Goal: Task Accomplishment & Management: Complete application form

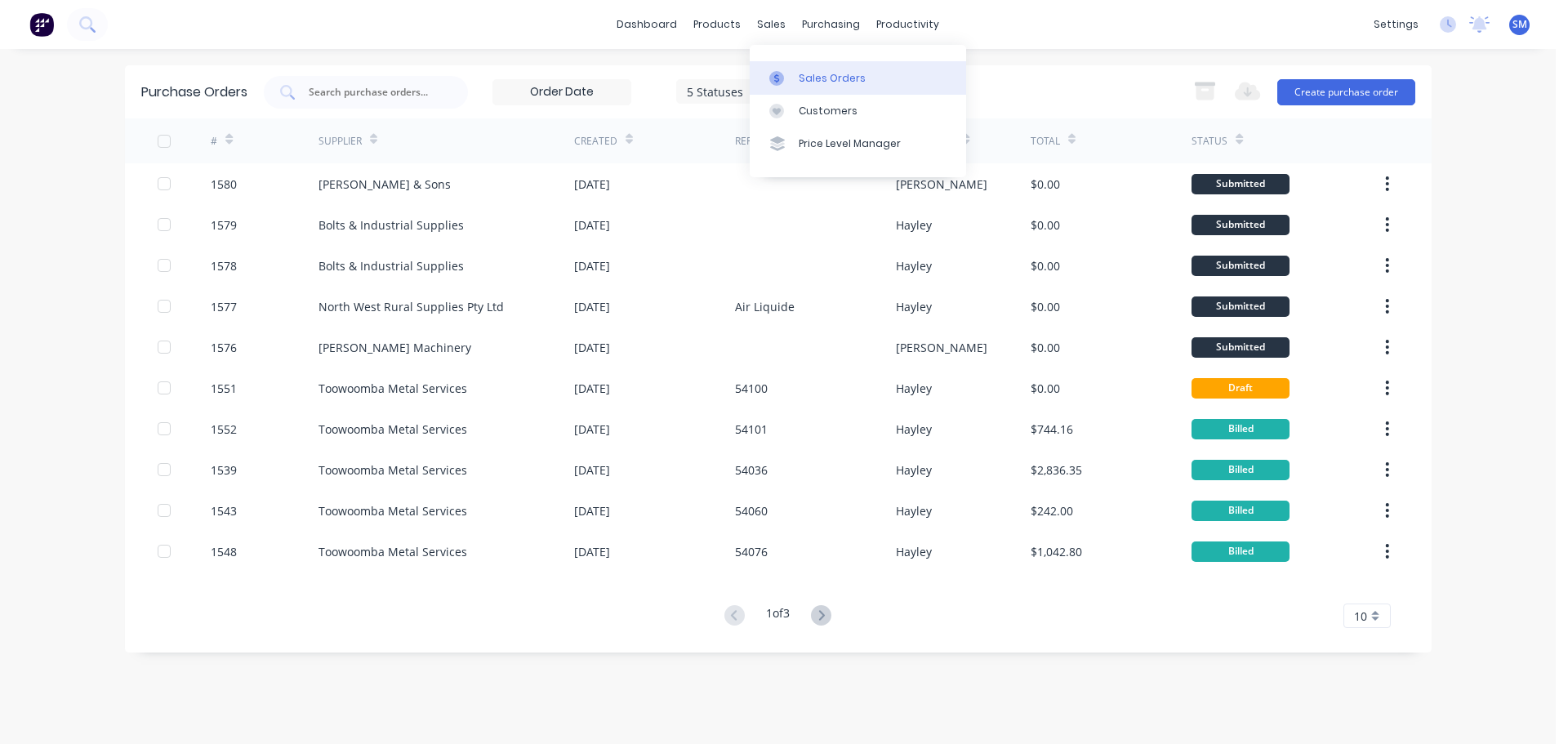
click at [833, 72] on div "Sales Orders" at bounding box center [832, 78] width 67 height 15
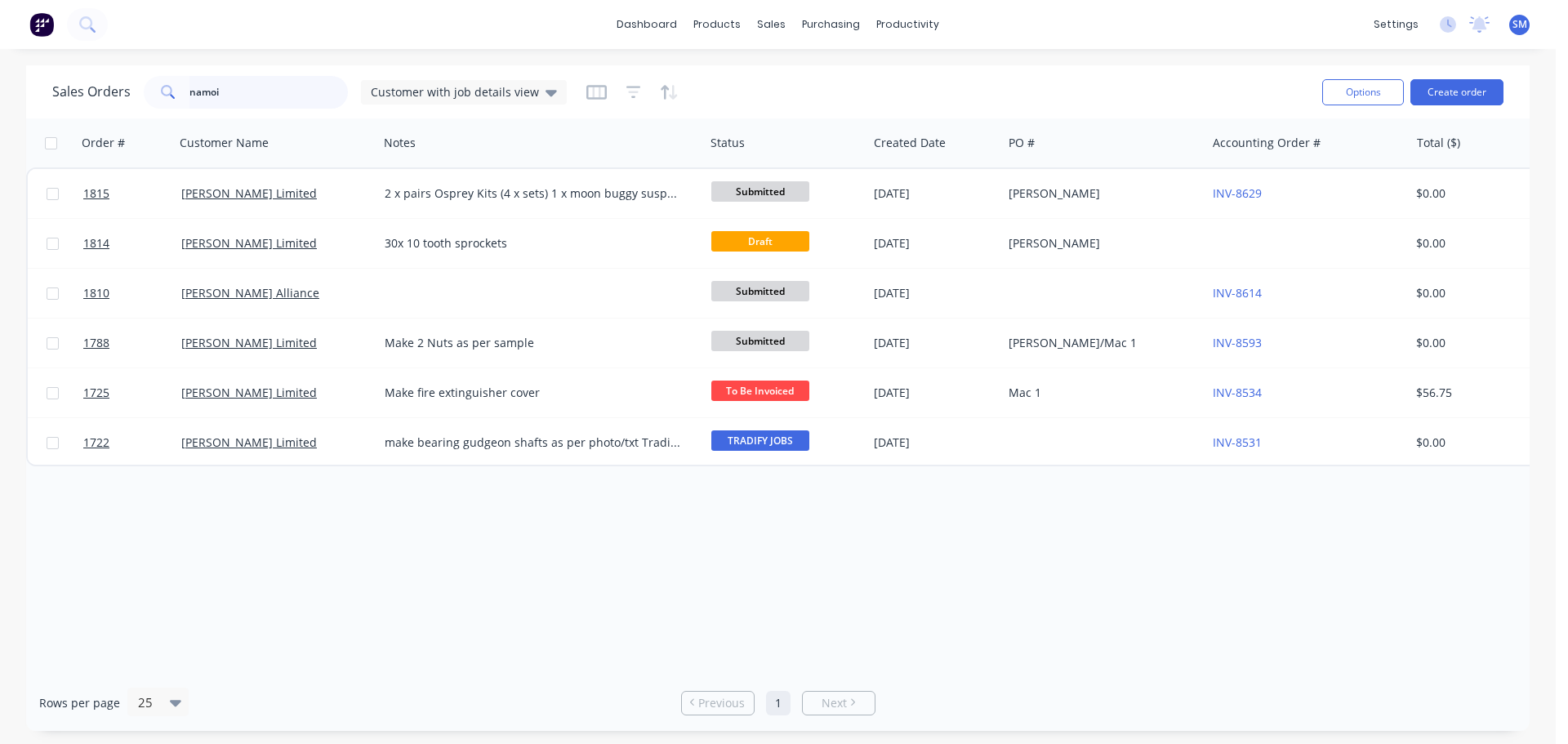
click at [233, 86] on input "namoi" at bounding box center [269, 92] width 159 height 33
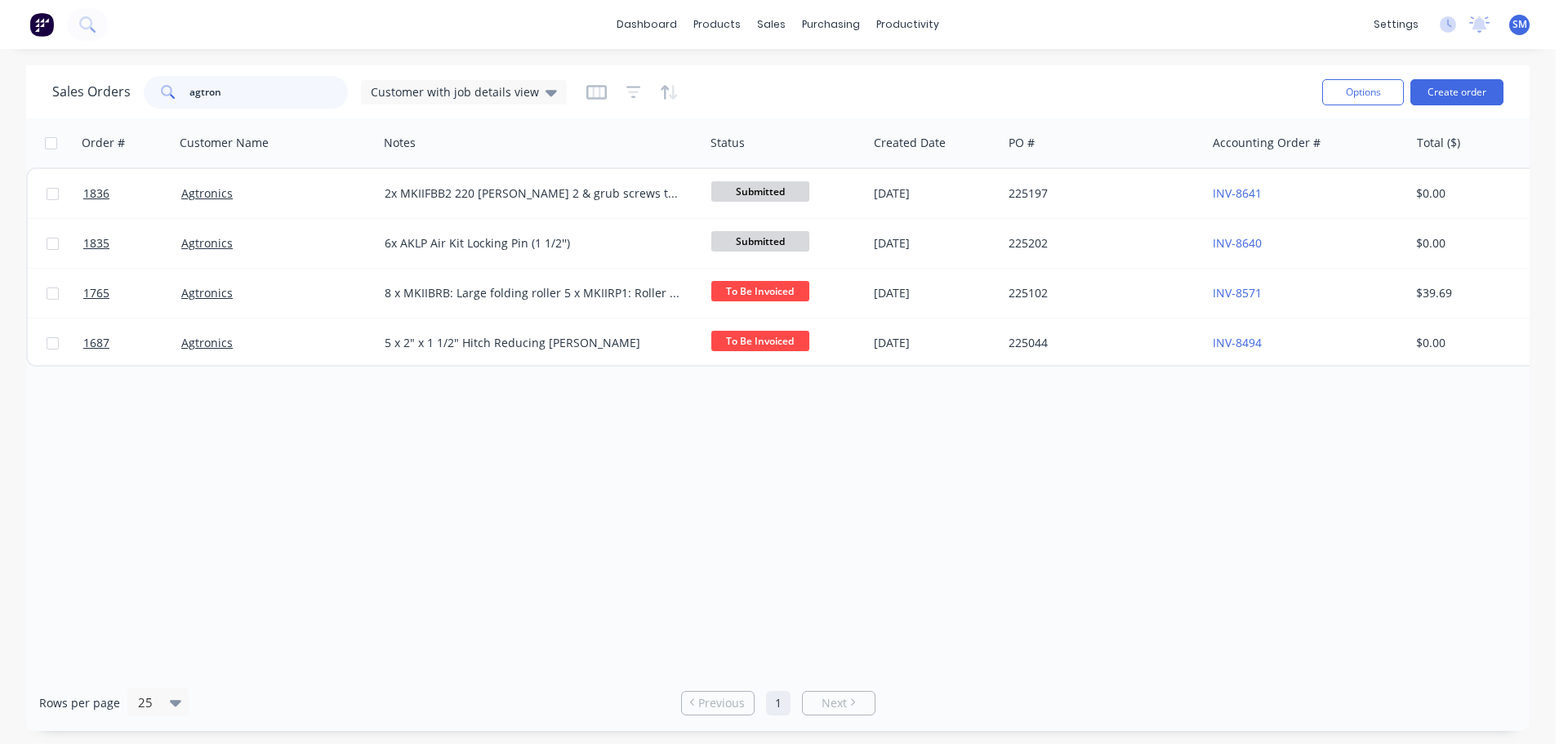
type input "agtron"
click at [1512, 83] on div "Sales Orders agtron Customer with job details view Options Create order" at bounding box center [777, 91] width 1503 height 53
click at [1472, 99] on button "Create order" at bounding box center [1456, 92] width 93 height 26
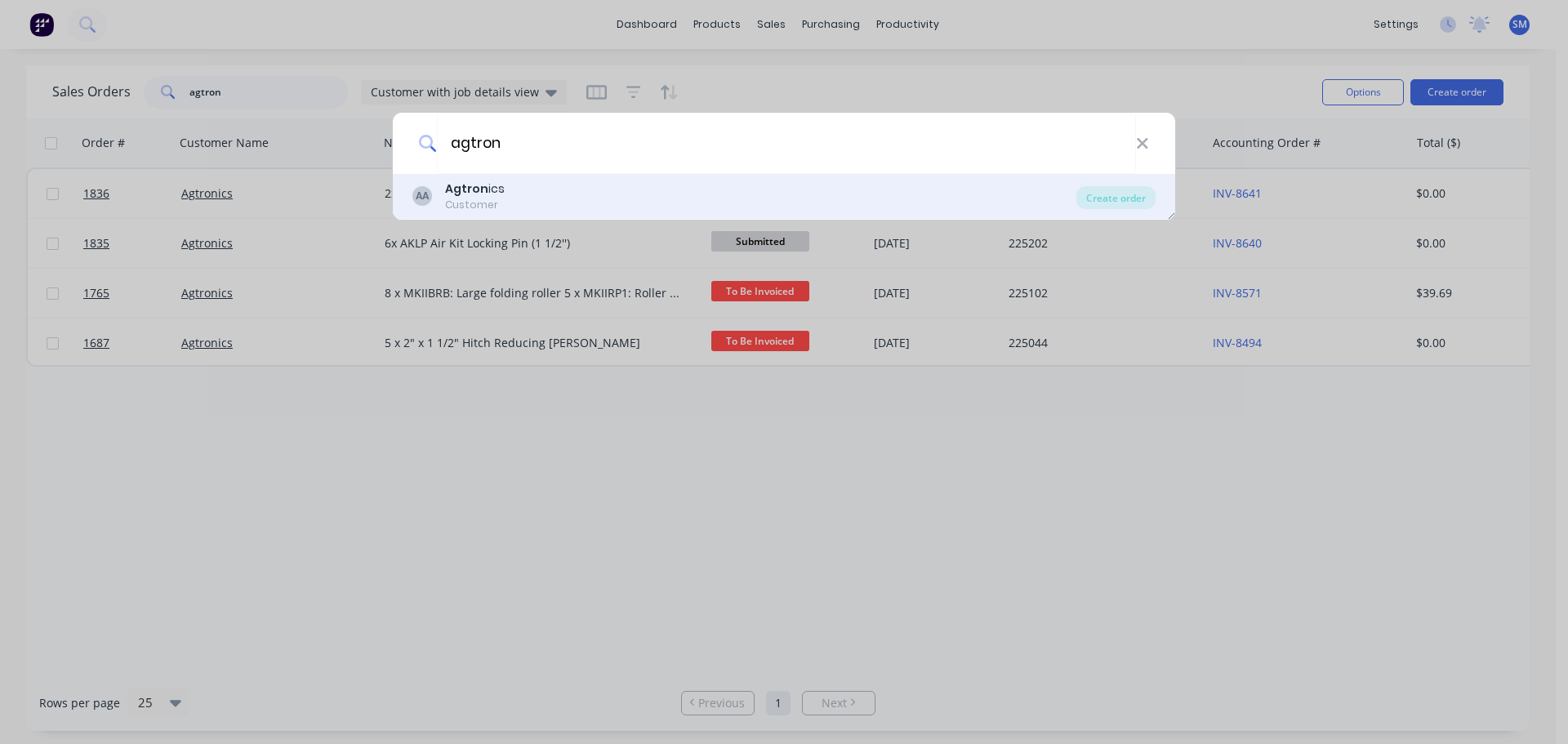
type input "agtron"
click at [567, 184] on div "AA Agtron ics Customer" at bounding box center [744, 196] width 664 height 32
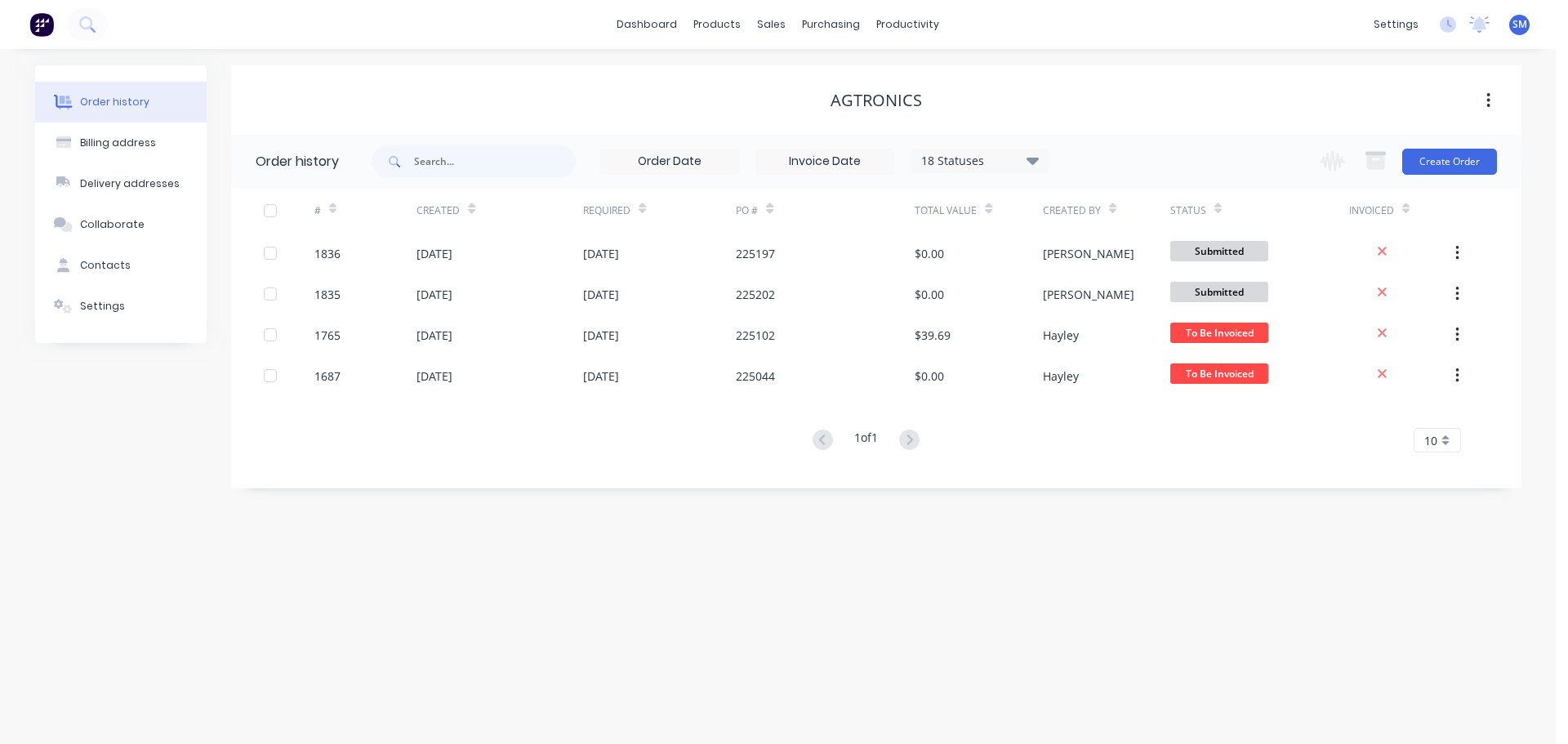
click at [1456, 185] on div "Change order status TRADIFY JOBS Submitted Goods to be Ordered Waiting on Order…" at bounding box center [1403, 161] width 186 height 53
click at [1454, 163] on button "Create Order" at bounding box center [1449, 162] width 95 height 26
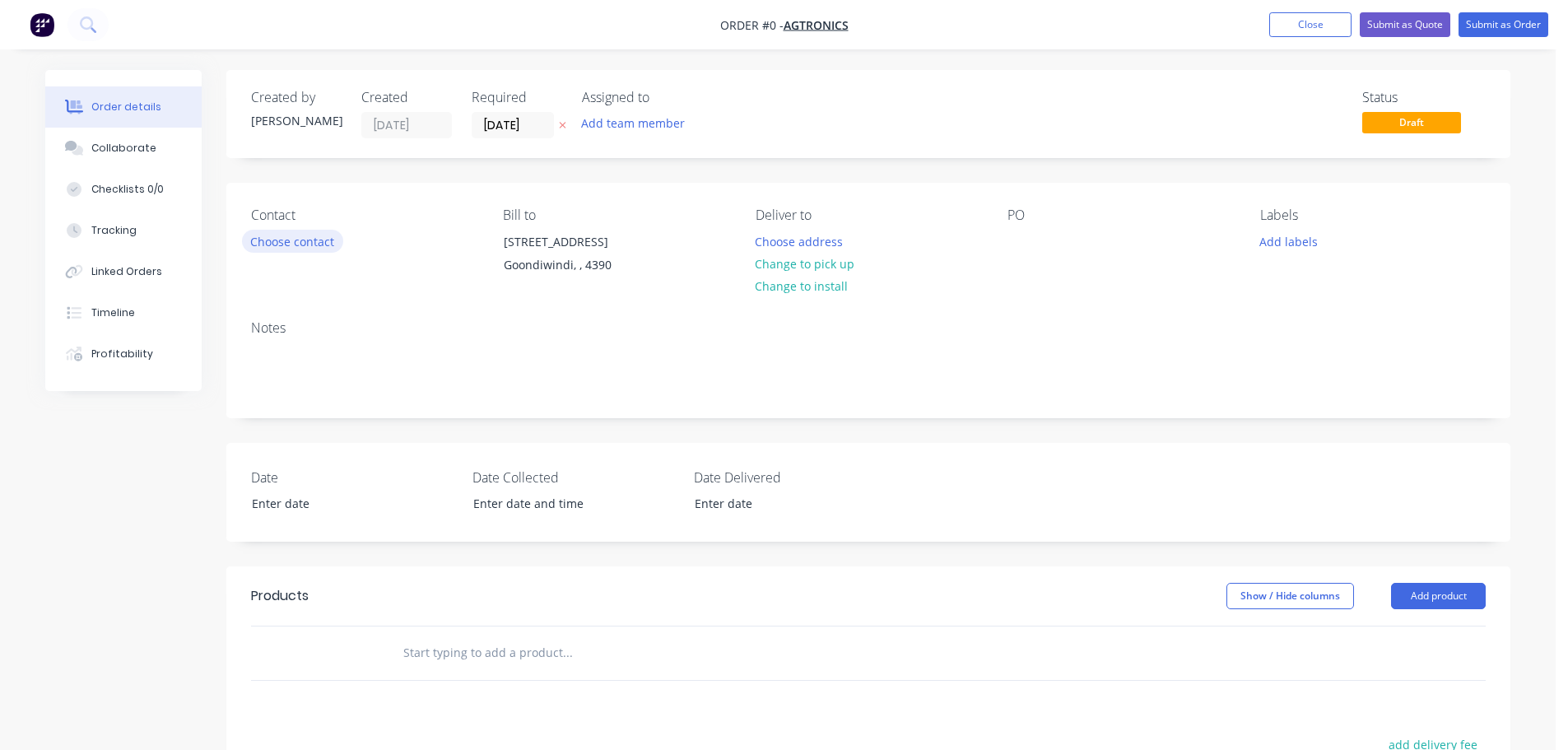
click at [295, 240] on button "Choose contact" at bounding box center [293, 240] width 102 height 22
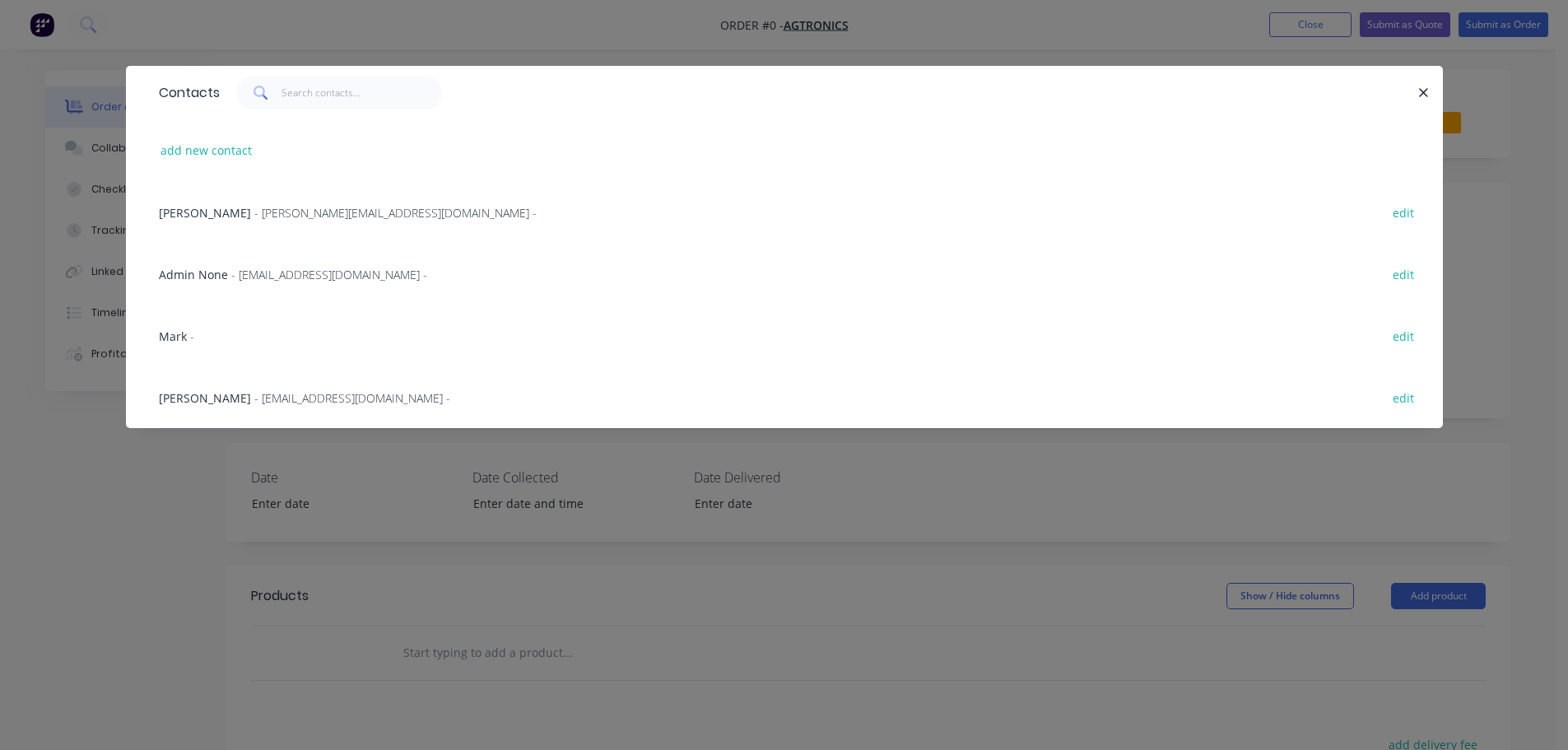
click at [265, 403] on span "- [EMAIL_ADDRESS][DOMAIN_NAME] -" at bounding box center [352, 398] width 196 height 16
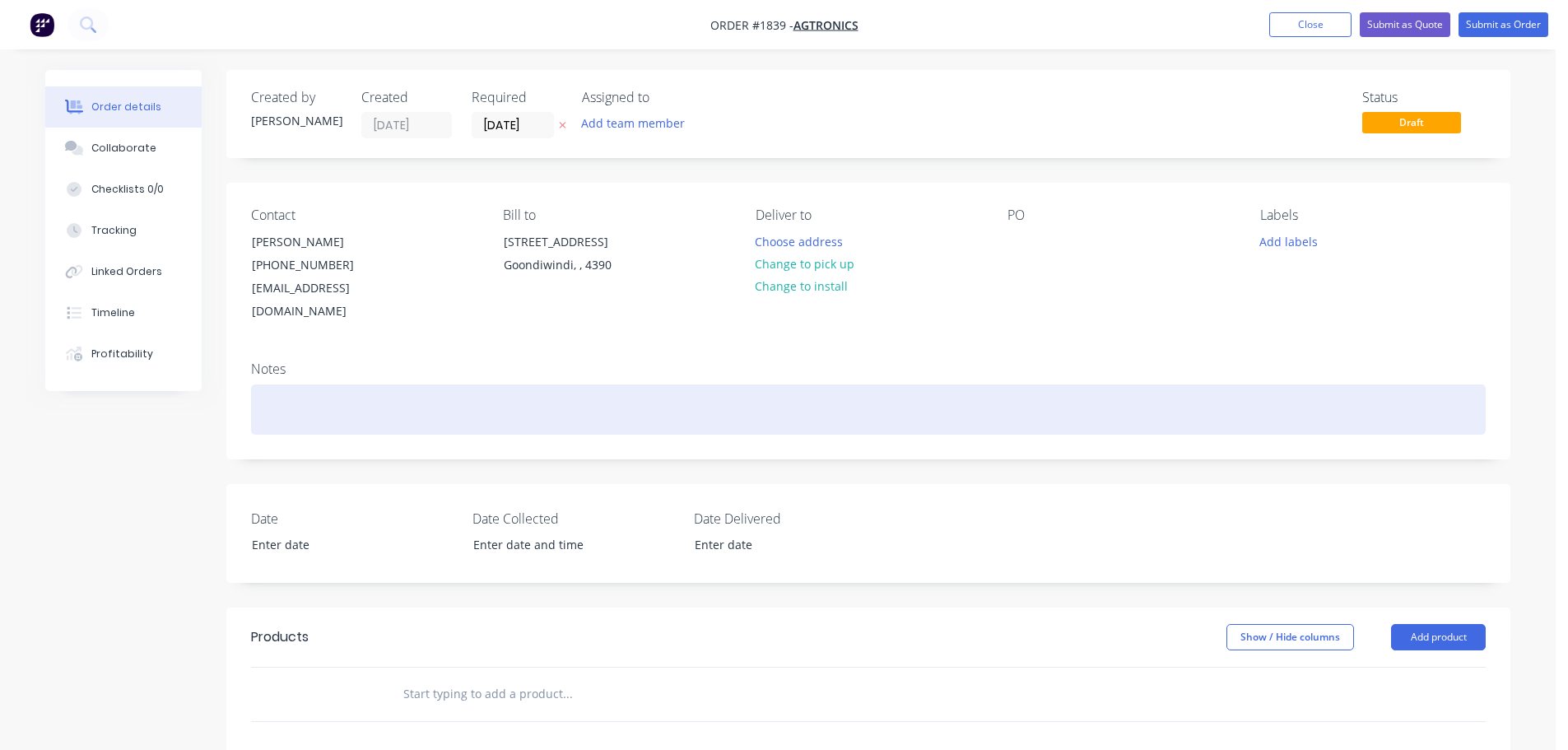
click at [317, 385] on div at bounding box center [868, 409] width 1234 height 50
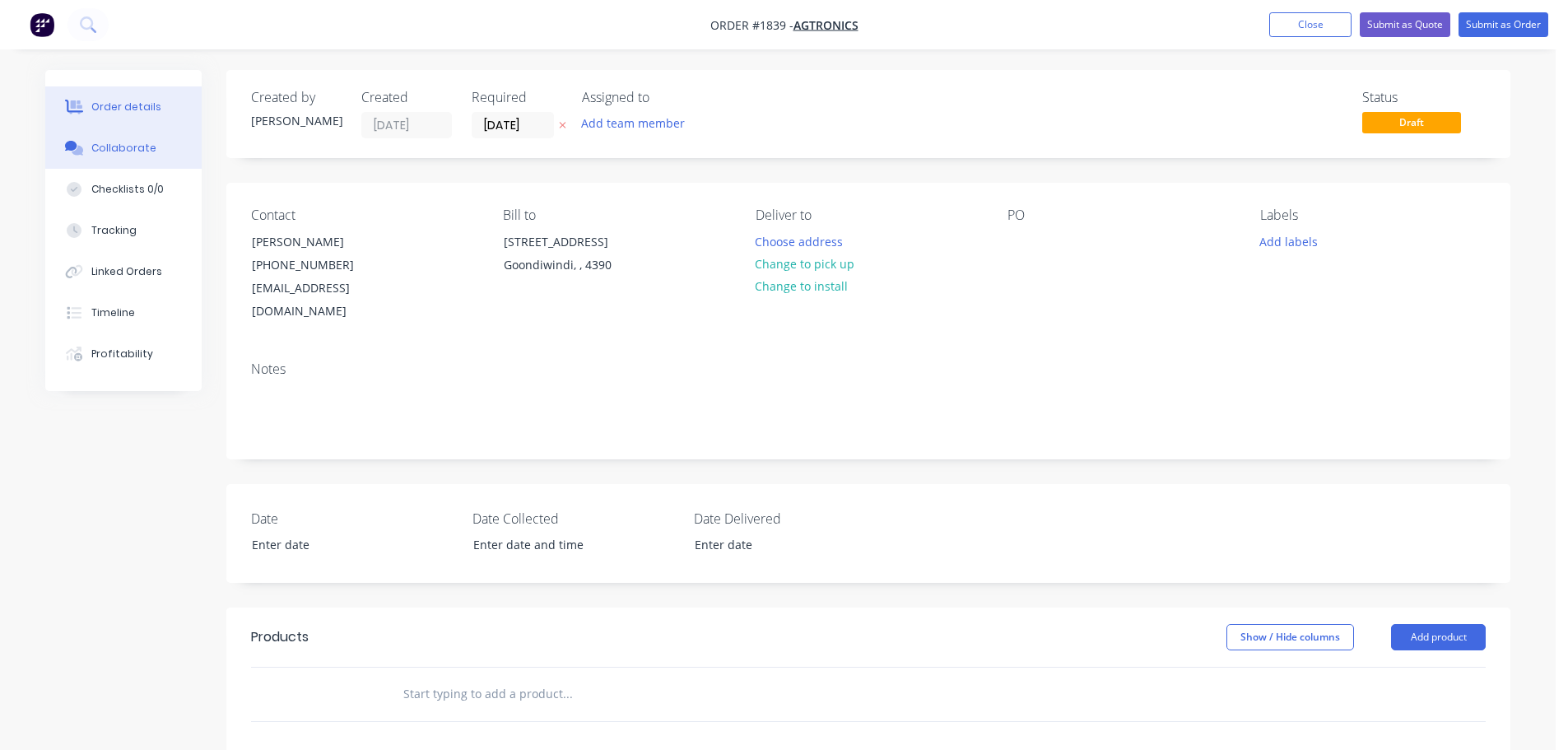
click at [119, 163] on button "Collaborate" at bounding box center [124, 148] width 156 height 41
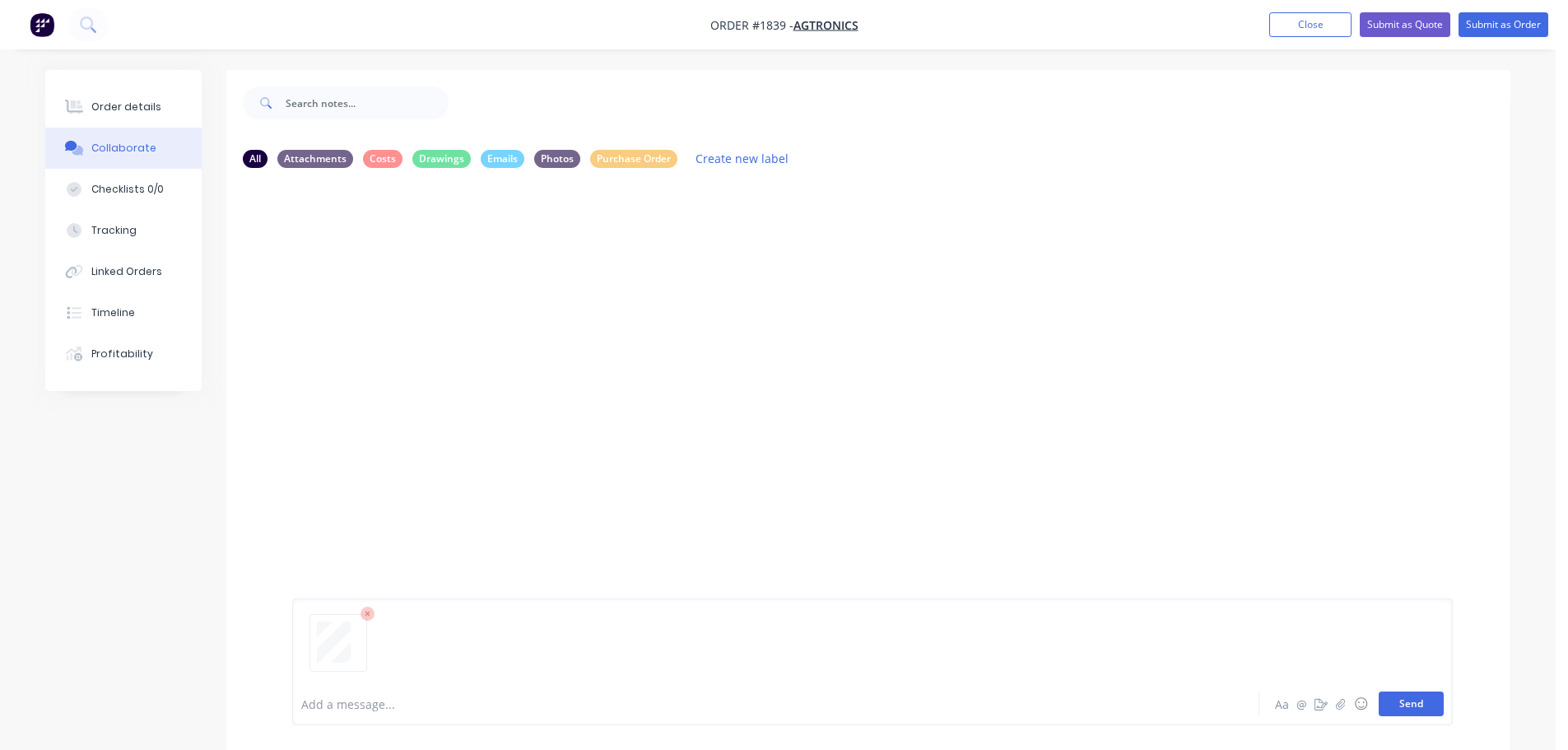
click at [1409, 709] on button "Send" at bounding box center [1411, 704] width 65 height 25
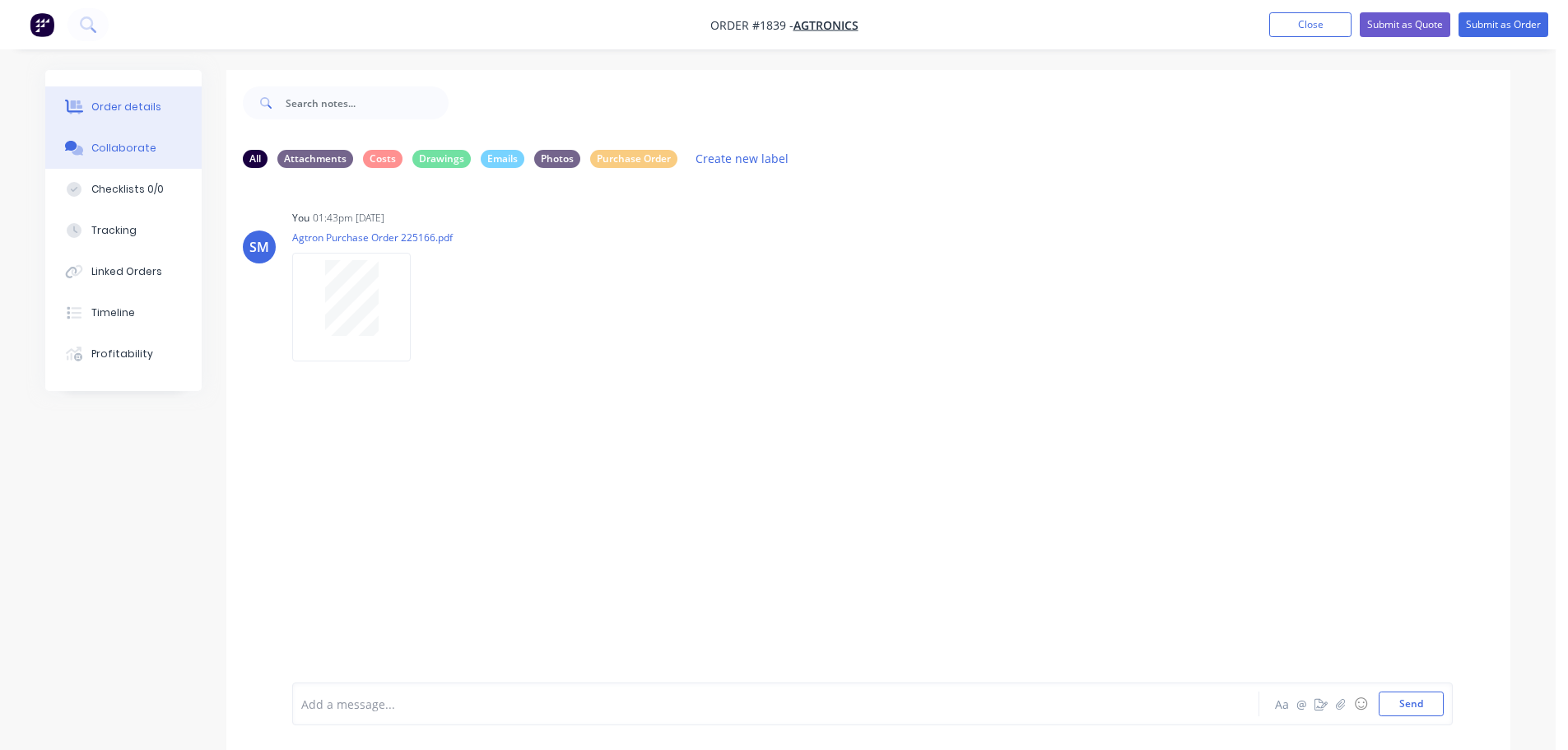
click at [131, 110] on div "Order details" at bounding box center [126, 107] width 70 height 15
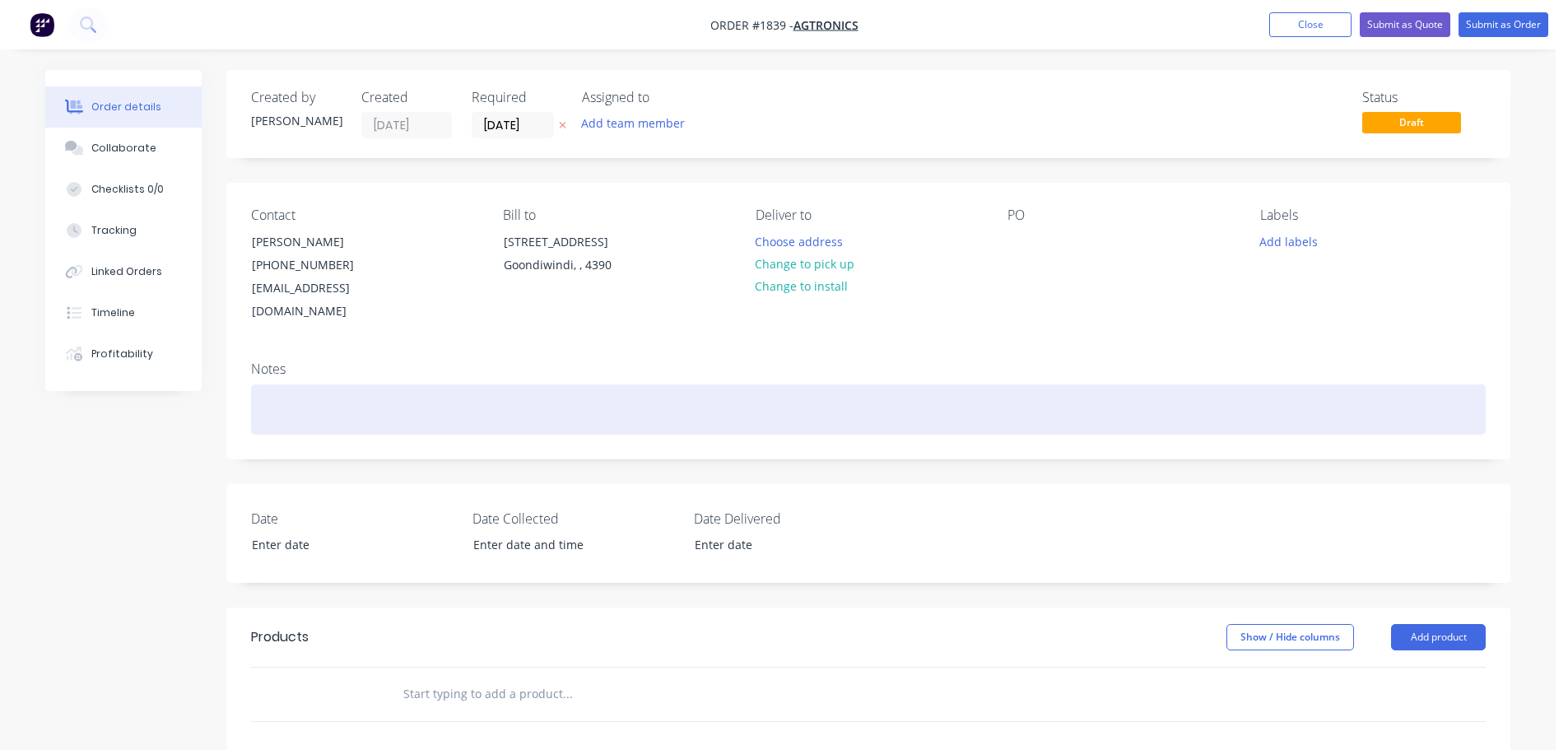
click at [406, 386] on div at bounding box center [868, 409] width 1234 height 50
paste div
drag, startPoint x: 267, startPoint y: 390, endPoint x: 282, endPoint y: 384, distance: 16.2
click at [269, 390] on div "2 PT065 BSABA [PERSON_NAME]" at bounding box center [868, 409] width 1234 height 50
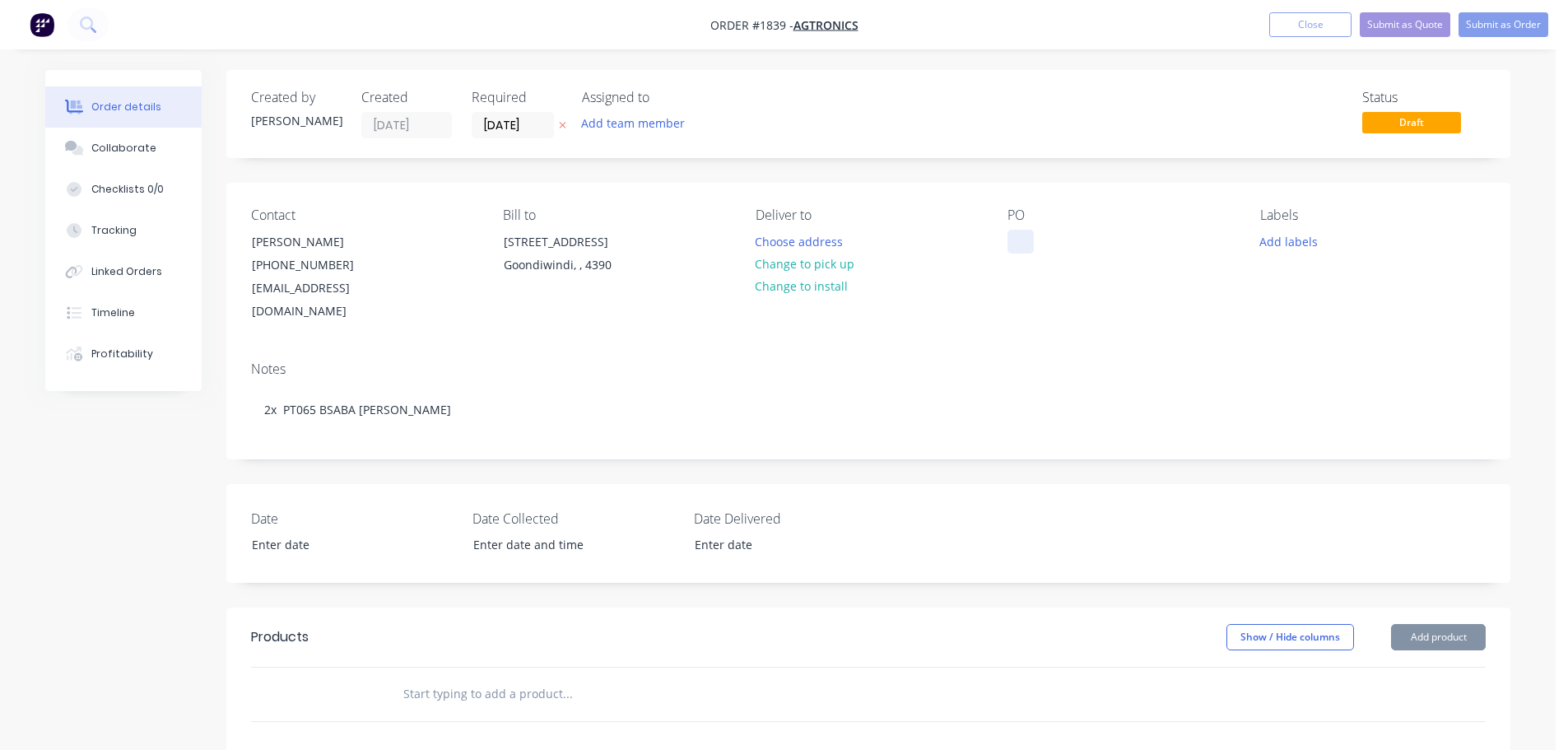
click at [1032, 241] on div at bounding box center [1021, 241] width 26 height 24
paste div
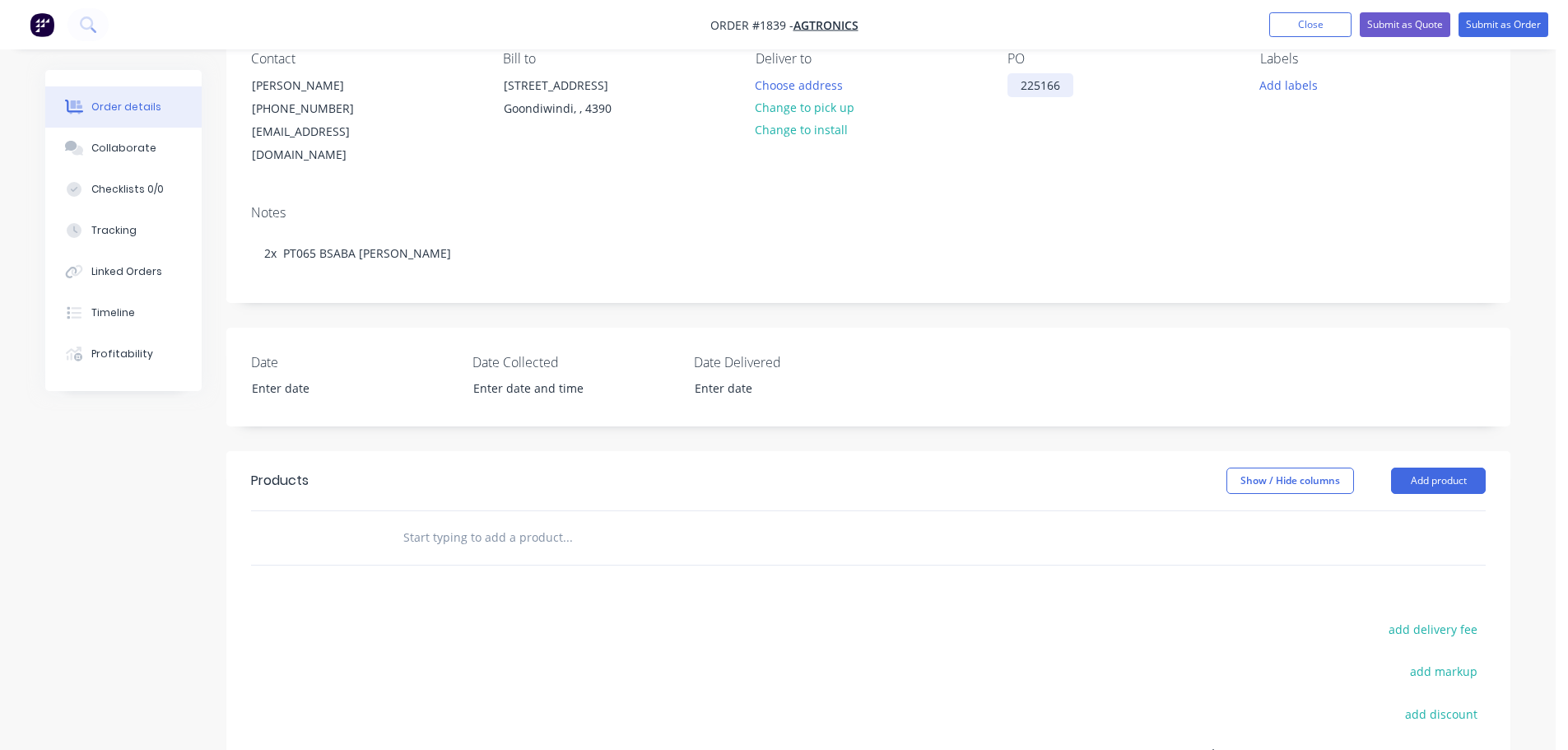
scroll to position [165, 0]
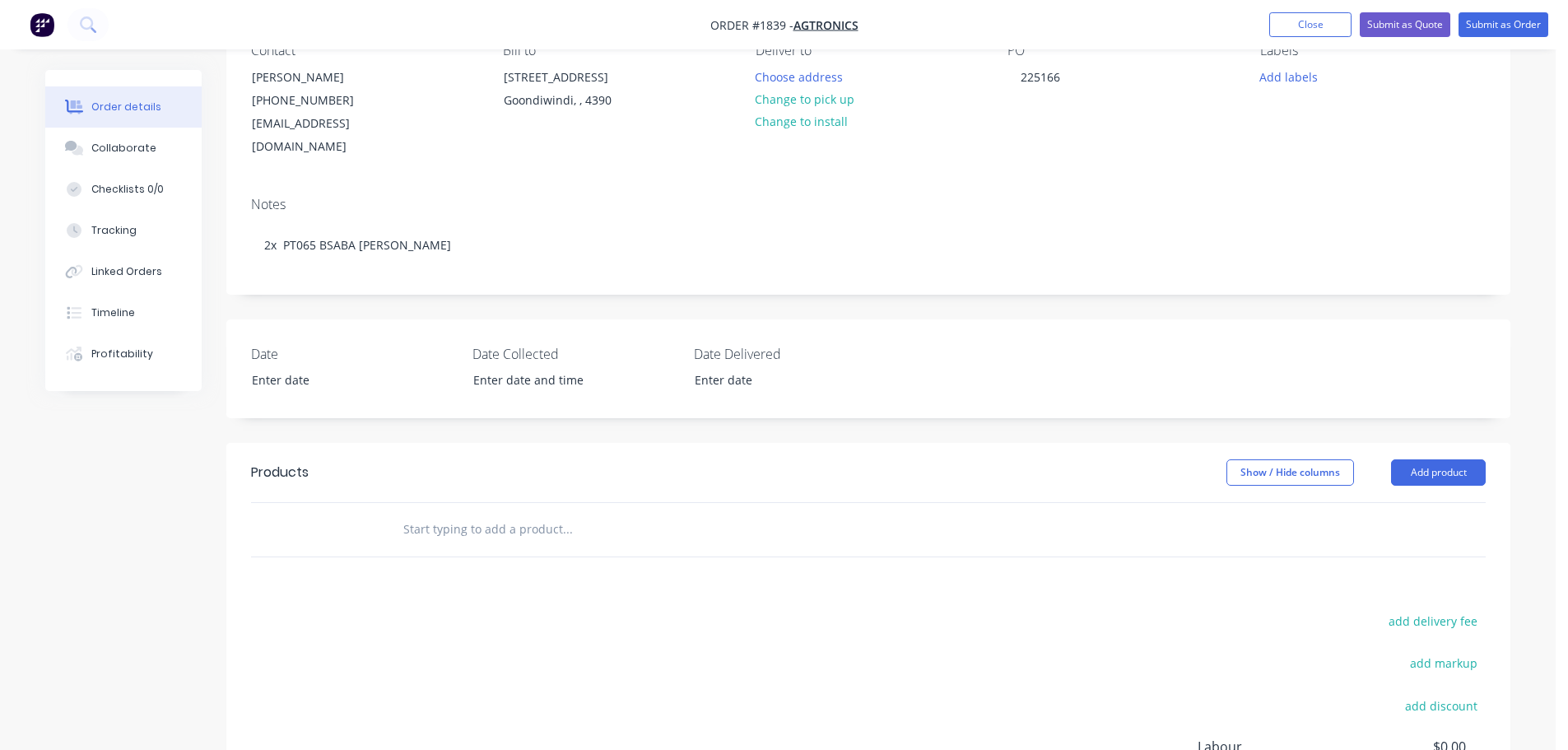
click at [591, 513] on input "text" at bounding box center [567, 529] width 329 height 33
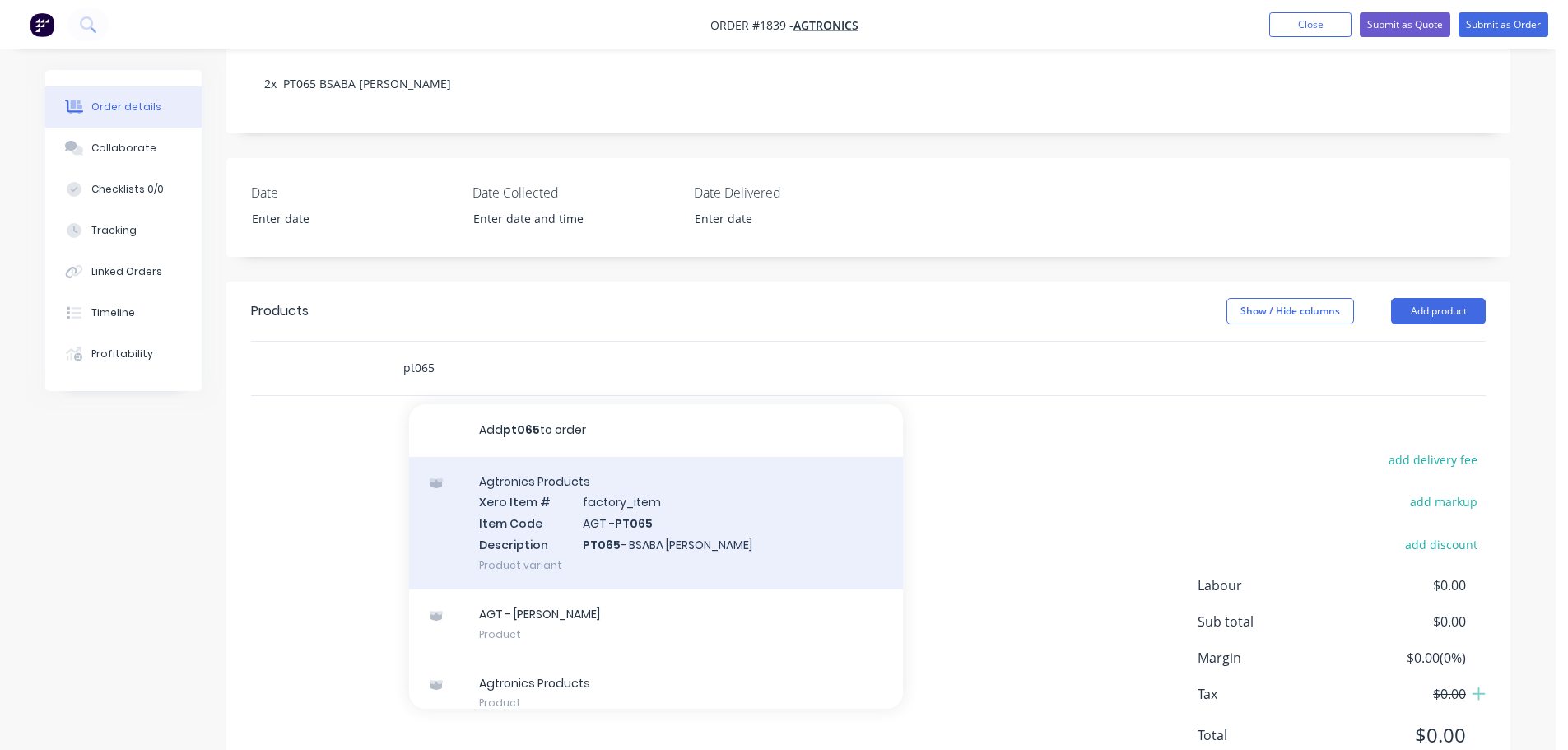
scroll to position [329, 0]
type input "pt065"
click at [690, 463] on div "Agtronics Products Xero Item # factory_item Item Code AGT - PT065 Description P…" at bounding box center [656, 520] width 494 height 132
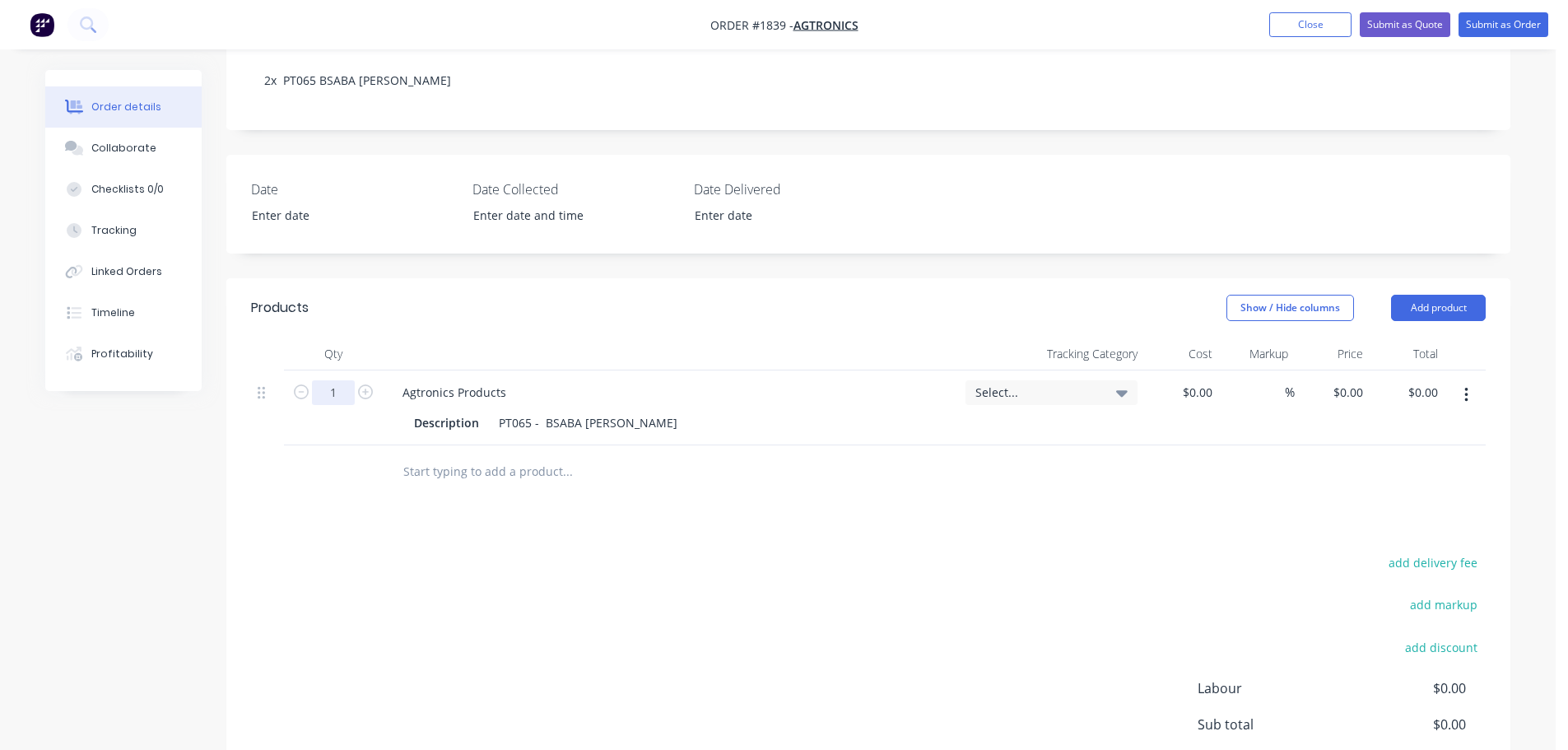
click at [343, 380] on input "1" at bounding box center [333, 393] width 43 height 25
type input "3"
type input "2"
click at [851, 456] on div at bounding box center [636, 472] width 494 height 33
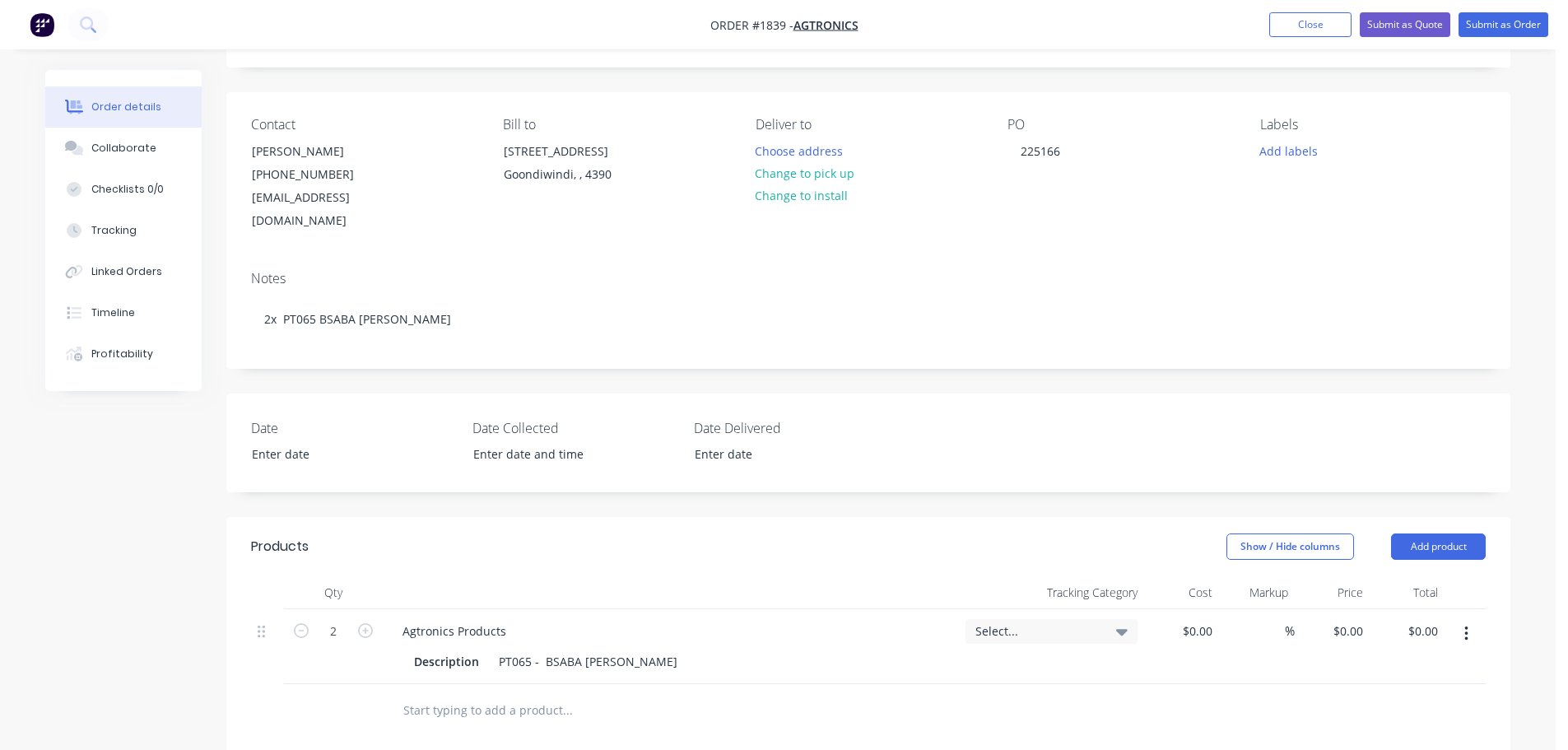
scroll to position [82, 0]
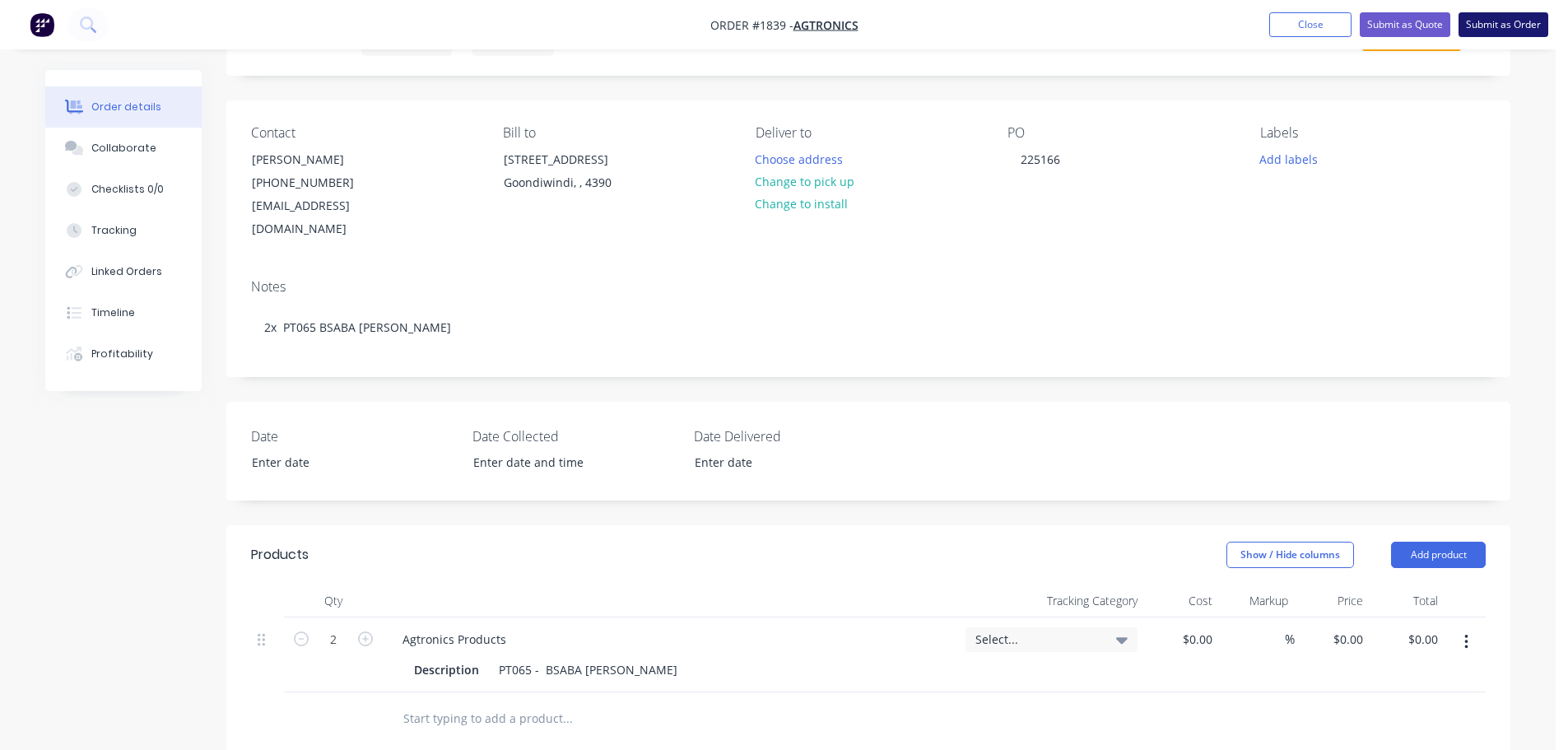
click at [1510, 30] on button "Submit as Order" at bounding box center [1503, 25] width 89 height 25
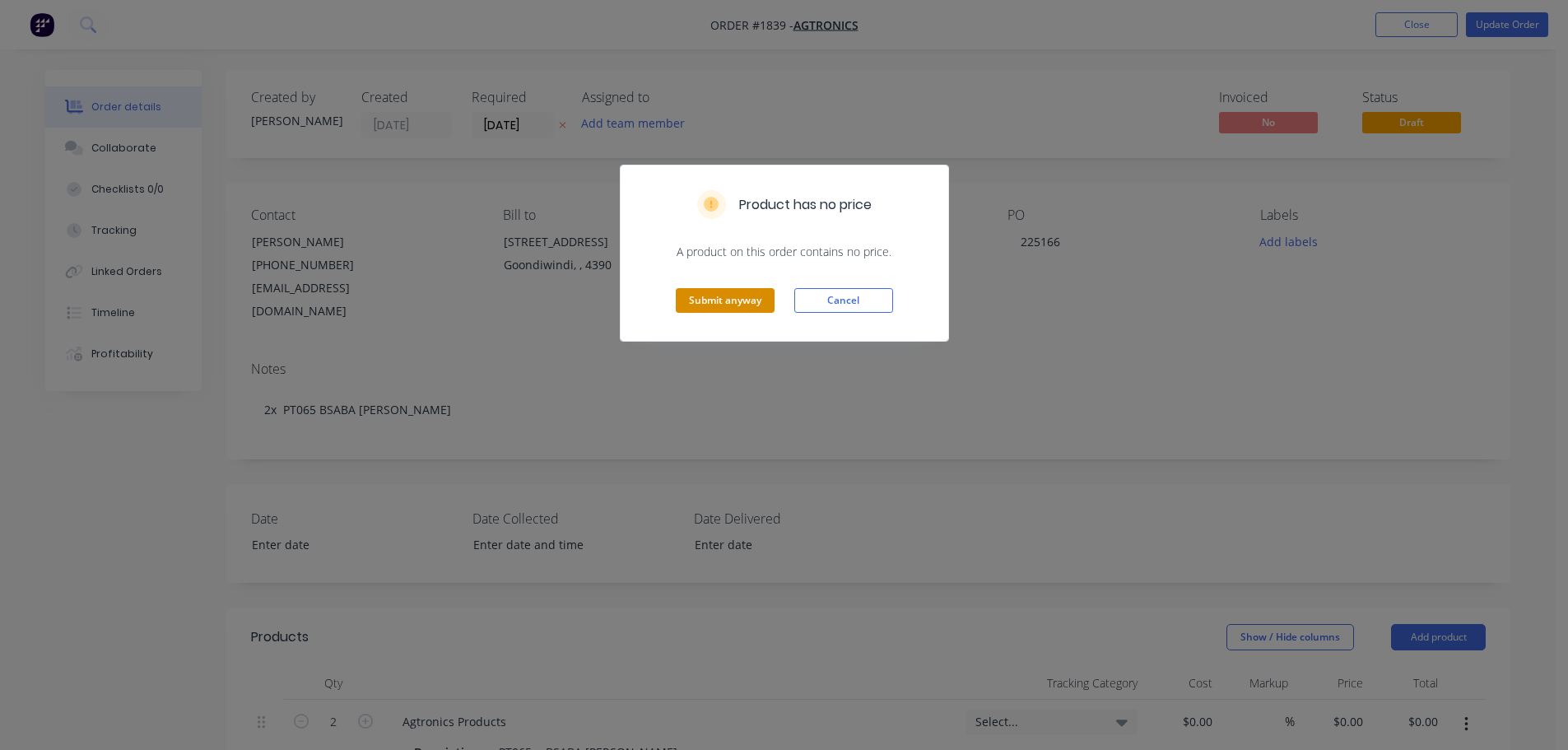
click at [740, 298] on button "Submit anyway" at bounding box center [724, 301] width 99 height 25
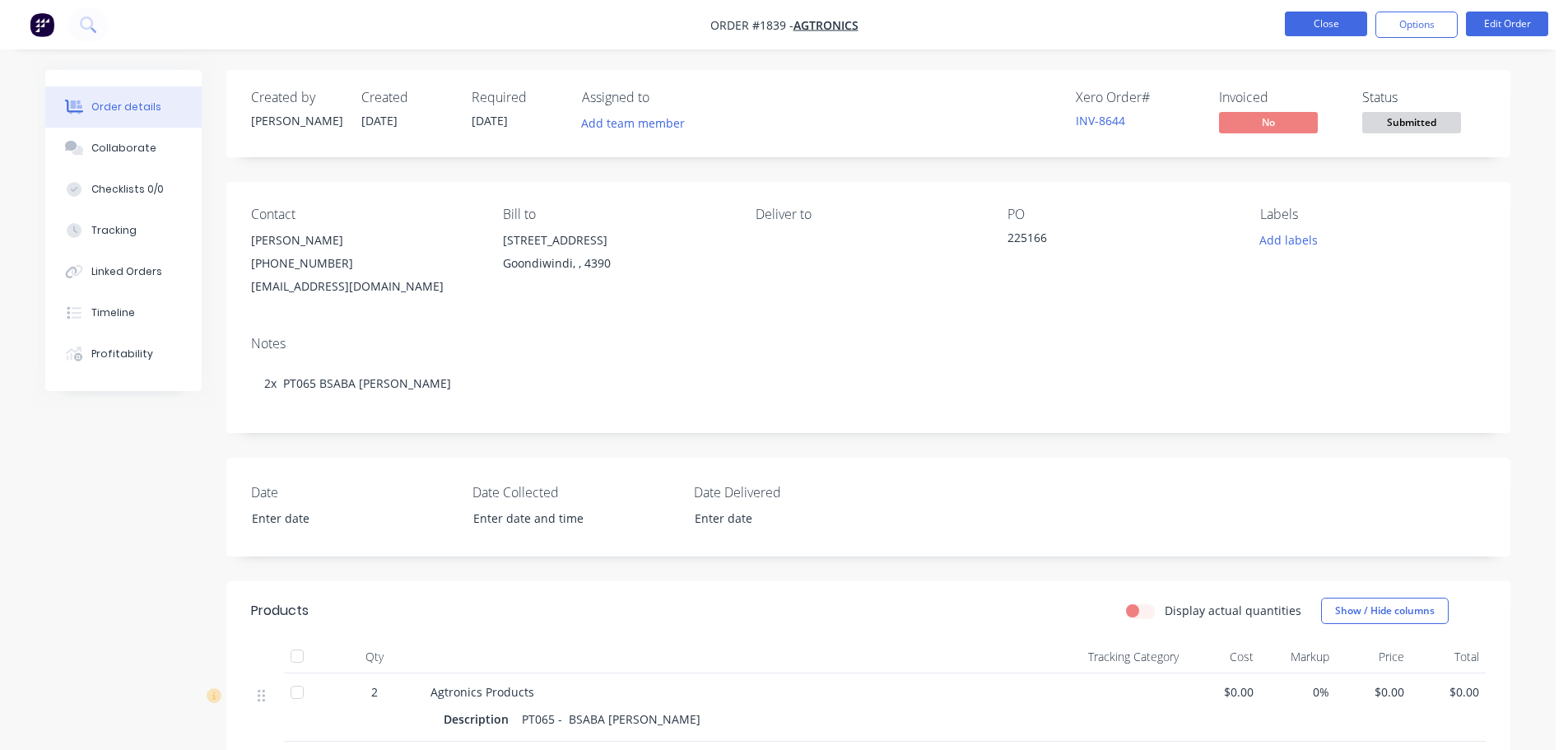
click at [1341, 16] on button "Close" at bounding box center [1325, 24] width 82 height 25
